Goal: Navigation & Orientation: Find specific page/section

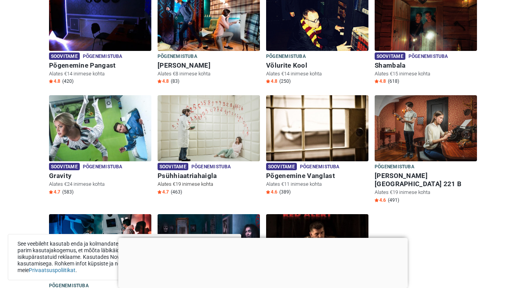
scroll to position [375, 0]
click at [342, 130] on img at bounding box center [317, 128] width 102 height 66
click at [328, 139] on img at bounding box center [317, 128] width 102 height 66
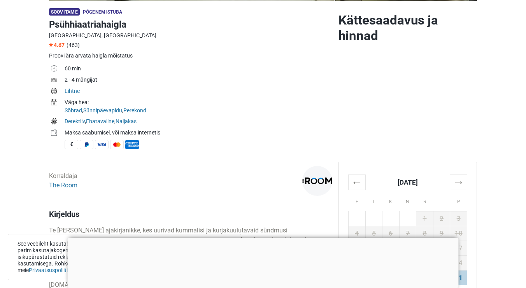
scroll to position [237, 0]
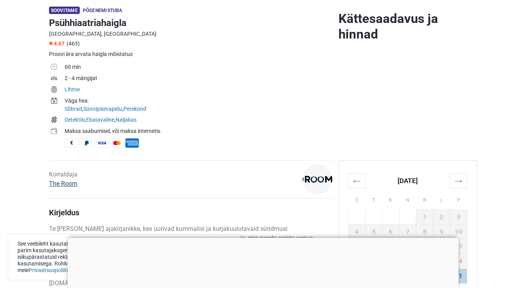
click at [74, 185] on link "The Room" at bounding box center [63, 183] width 28 height 7
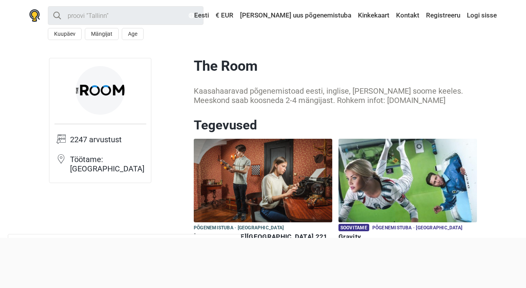
click at [358, 102] on div "Kaasahaaravad põgenemistoad eesti, inglise, vene ja soome keeles. Meeskond saab…" at bounding box center [335, 95] width 283 height 19
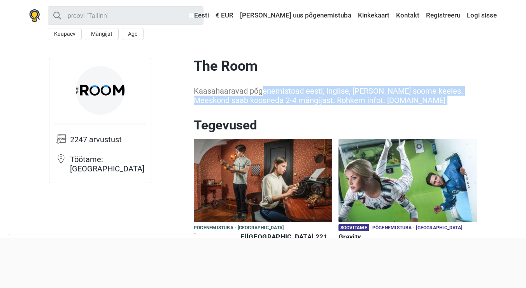
click at [358, 102] on div "Kaasahaaravad põgenemistoad eesti, inglise, vene ja soome keeles. Meeskond saab…" at bounding box center [335, 95] width 283 height 19
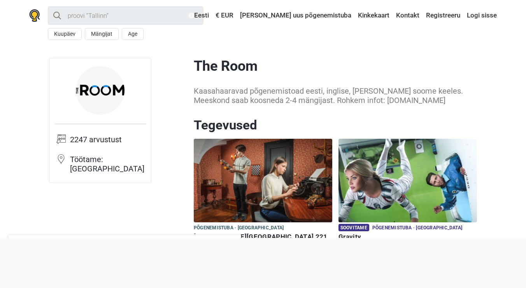
click at [358, 102] on div "Kaasahaaravad põgenemistoad eesti, inglise, vene ja soome keeles. Meeskond saab…" at bounding box center [335, 95] width 283 height 19
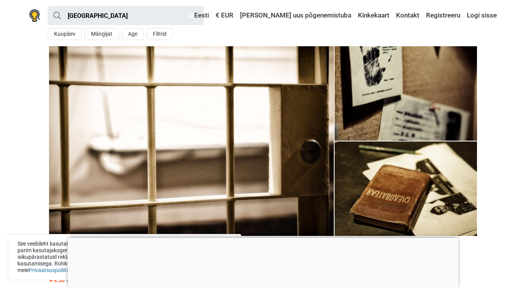
click at [262, 238] on div at bounding box center [263, 238] width 391 height 0
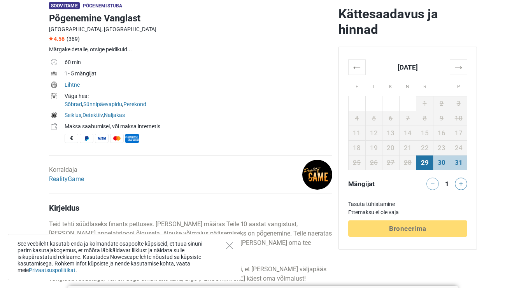
scroll to position [241, 0]
click at [75, 179] on link "RealityGame" at bounding box center [66, 179] width 35 height 7
click at [51, 176] on link "RealityGame" at bounding box center [66, 179] width 35 height 7
